Goal: Information Seeking & Learning: Check status

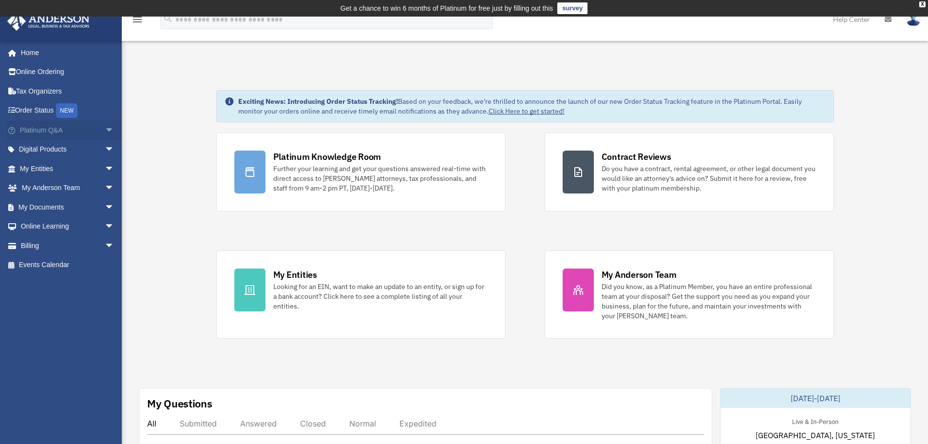
click at [36, 132] on link "Platinum Q&A arrow_drop_down" at bounding box center [68, 129] width 122 height 19
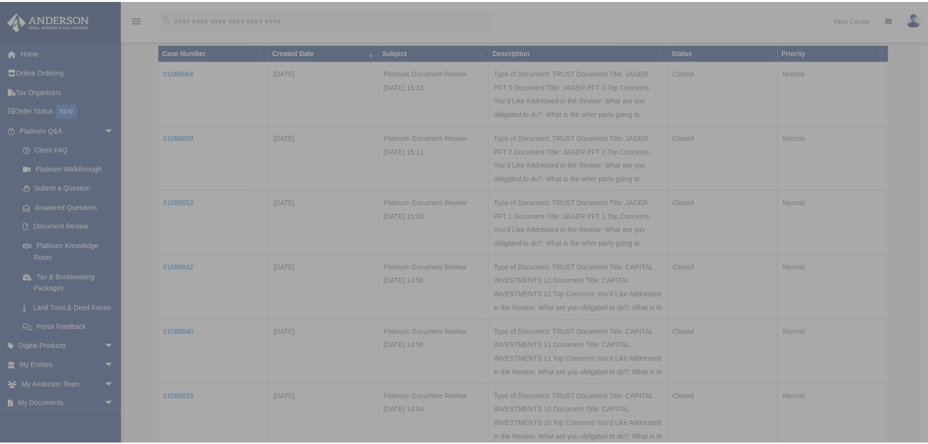
scroll to position [146, 0]
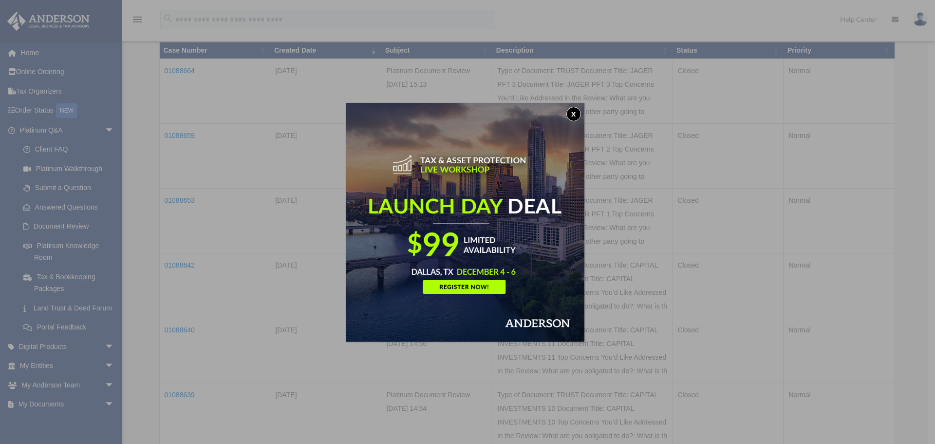
drag, startPoint x: 576, startPoint y: 114, endPoint x: 564, endPoint y: 112, distance: 12.1
click at [575, 112] on button "x" at bounding box center [573, 114] width 15 height 15
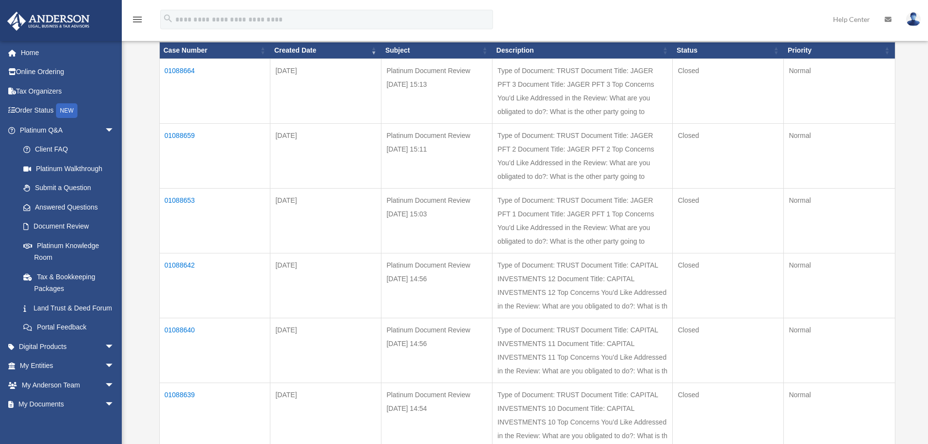
scroll to position [0, 0]
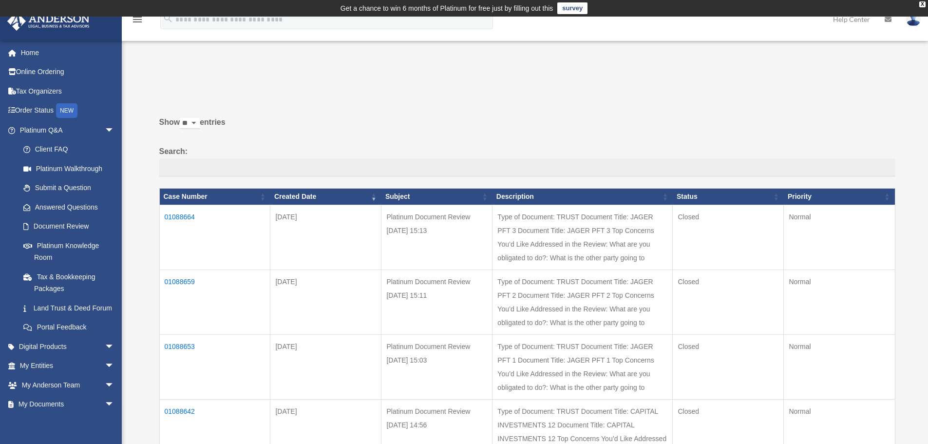
drag, startPoint x: 203, startPoint y: 124, endPoint x: 199, endPoint y: 128, distance: 5.6
click at [200, 124] on select "** ** ** ***" at bounding box center [190, 123] width 20 height 11
select select "**"
click at [182, 118] on select "** ** ** ***" at bounding box center [190, 123] width 20 height 11
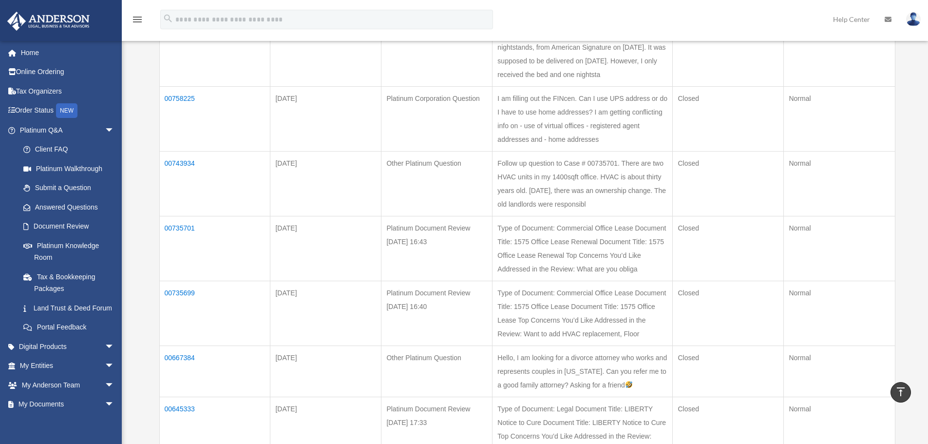
scroll to position [1169, 0]
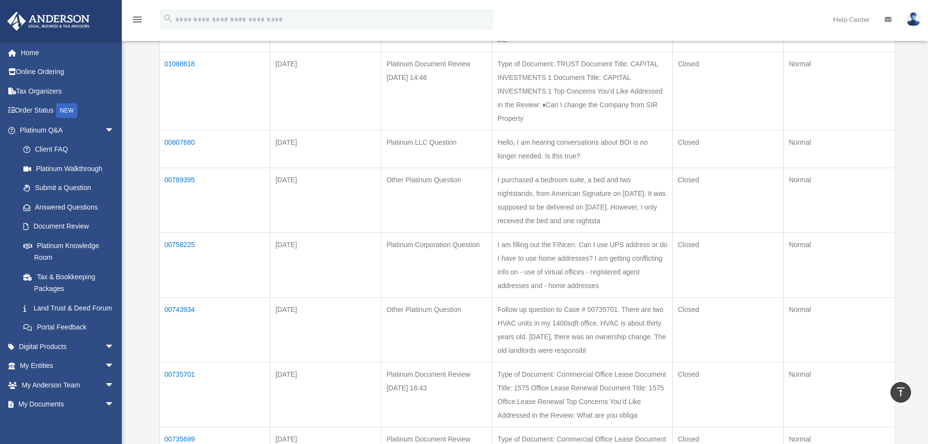
click at [584, 130] on td "Type of Document: TRUST Document Title: CAPITAL INVESTMENTS 1 Document Title: C…" at bounding box center [582, 91] width 180 height 78
click at [190, 107] on td "01088618" at bounding box center [214, 91] width 111 height 78
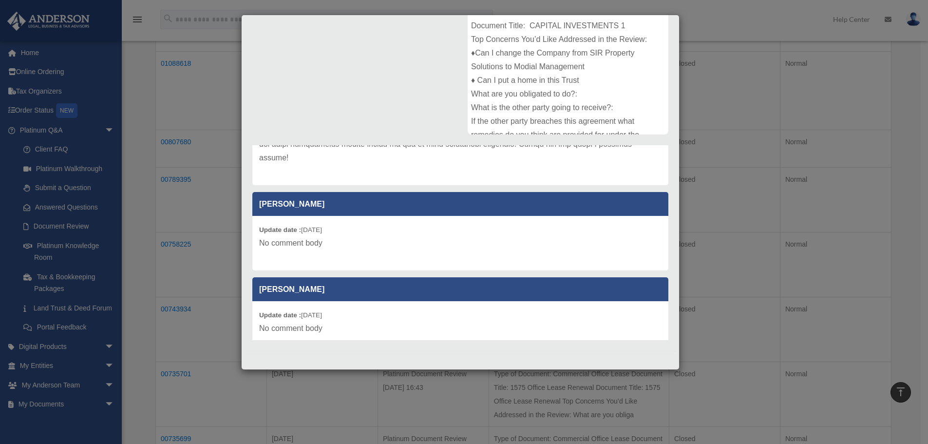
scroll to position [434, 0]
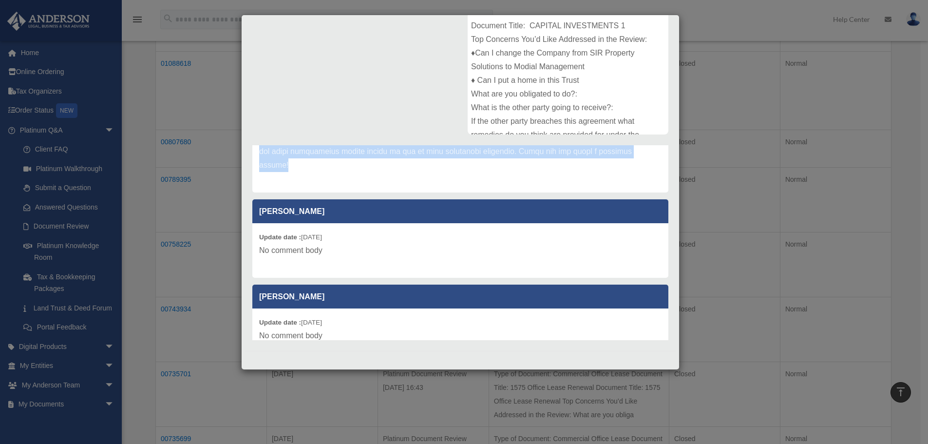
drag, startPoint x: 259, startPoint y: 204, endPoint x: 563, endPoint y: 189, distance: 303.8
copy p "Hello Doris! You have requested that we review all of your documents pertaining…"
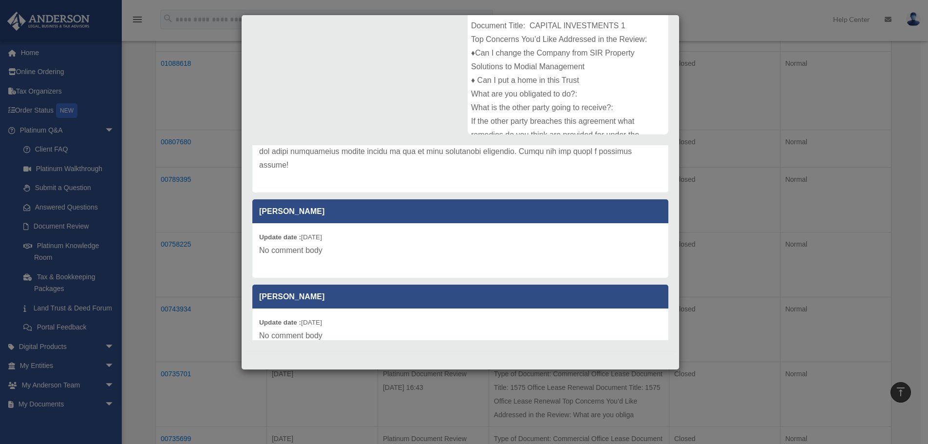
drag, startPoint x: 852, startPoint y: 95, endPoint x: 821, endPoint y: 84, distance: 33.6
click at [852, 94] on div "Case Detail × Platinum Document Review 08/25/2025 14:46 Case Number 01088618 Cr…" at bounding box center [464, 222] width 928 height 444
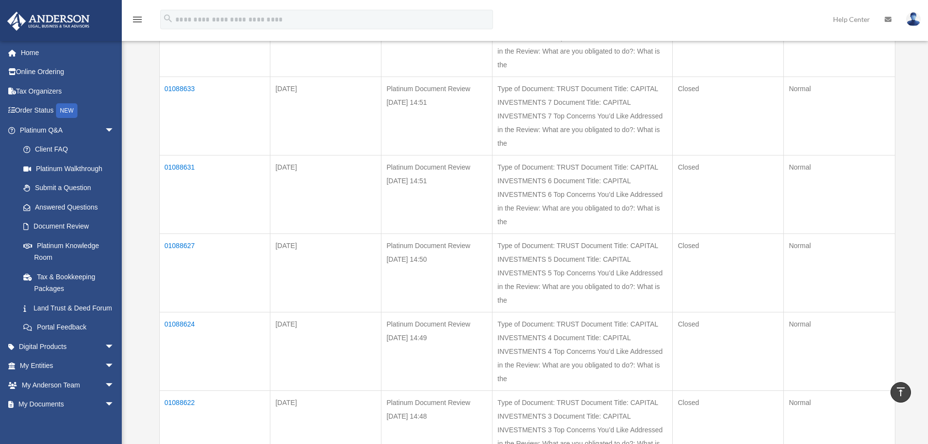
scroll to position [633, 0]
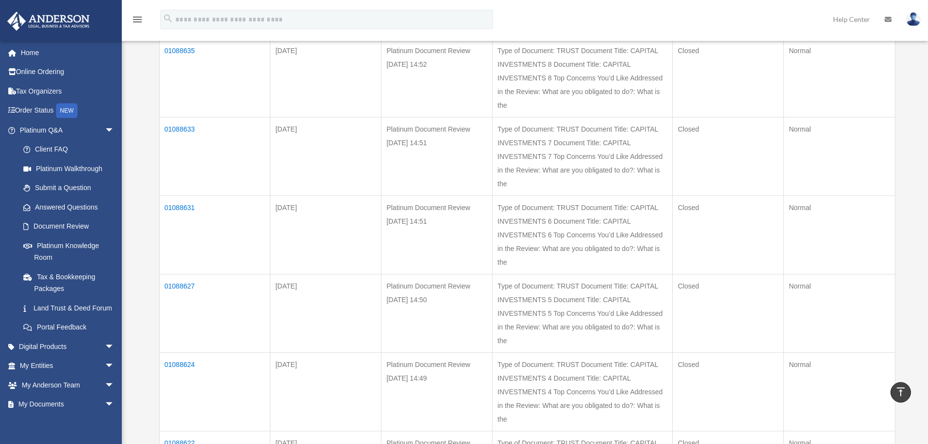
click at [914, 17] on img at bounding box center [913, 19] width 15 height 14
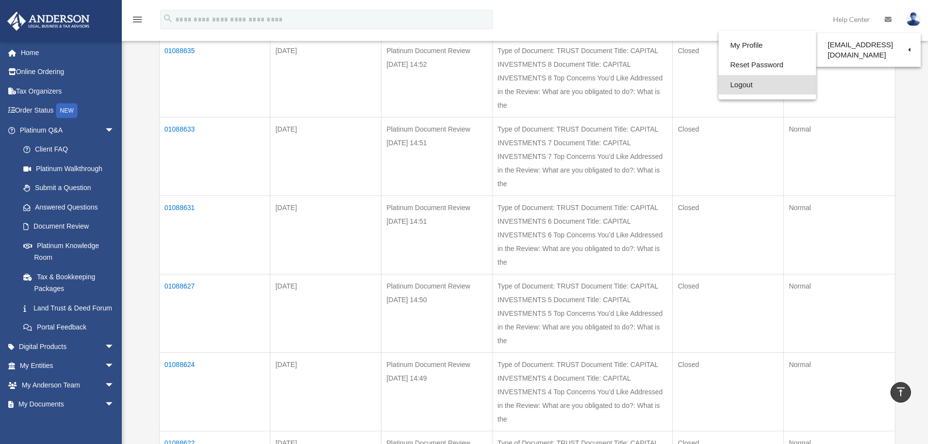
click at [748, 80] on link "Logout" at bounding box center [766, 85] width 97 height 20
